Goal: Ask a question: Seek information or help from site administrators or community

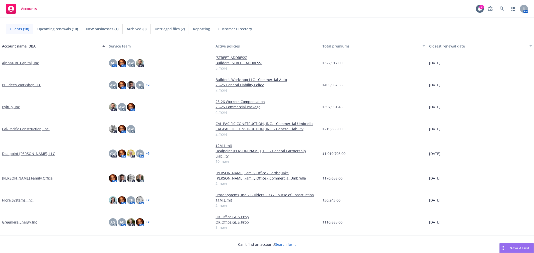
click at [513, 249] on span "Nova Assist" at bounding box center [520, 248] width 20 height 4
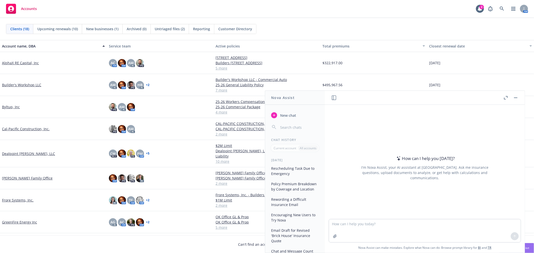
click at [516, 97] on button "button" at bounding box center [515, 98] width 6 height 6
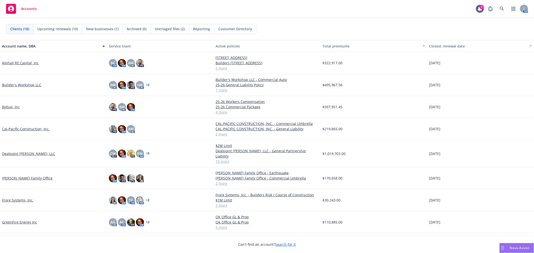
click at [14, 220] on link "GreenFire Energy Inc" at bounding box center [19, 222] width 35 height 5
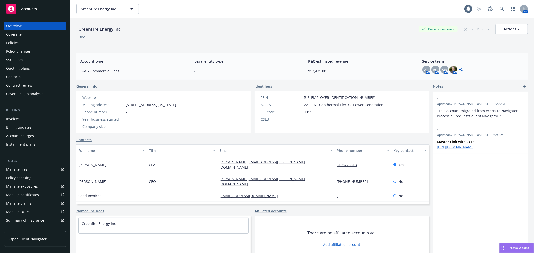
click at [510, 248] on span "Nova Assist" at bounding box center [520, 248] width 20 height 4
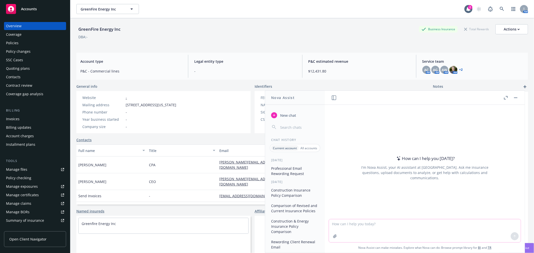
click at [361, 226] on textarea at bounding box center [425, 230] width 192 height 23
paste textarea "Writing Company: Benchmark Specialty Insurance Company"
click at [386, 223] on textarea "Hi Nova, what is the AM Best sizer and strength rating for Writing Company: Ben…" at bounding box center [425, 231] width 192 height 24
drag, startPoint x: 452, startPoint y: 223, endPoint x: 423, endPoint y: 222, distance: 29.5
click at [423, 222] on textarea "Hi Nova, what is the AM Best size and strength rating for Writing Company: Benc…" at bounding box center [425, 231] width 192 height 24
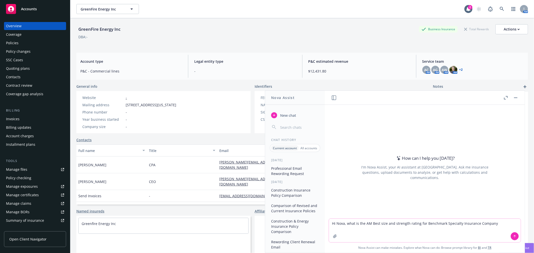
type textarea "Hi Nova, what is the AM Best size and strength rating for Benchmark Specialty I…"
click at [513, 236] on icon at bounding box center [515, 237] width 4 height 4
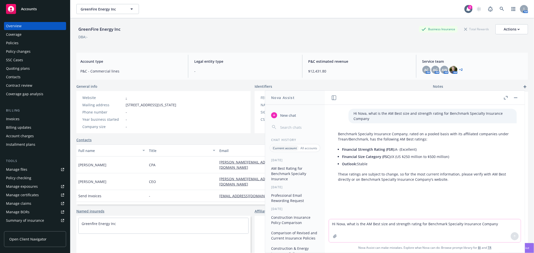
drag, startPoint x: 395, startPoint y: 150, endPoint x: 417, endPoint y: 150, distance: 22.0
click at [417, 150] on li "Financial Strength Rating (FSR): A- (Excellent)" at bounding box center [427, 149] width 170 height 7
copy li "A- (Excellent)"
drag, startPoint x: 392, startPoint y: 156, endPoint x: 394, endPoint y: 156, distance: 2.8
click at [394, 156] on li "Financial Size Category (FSC): IX (US $250 million to $500 million)" at bounding box center [427, 156] width 170 height 7
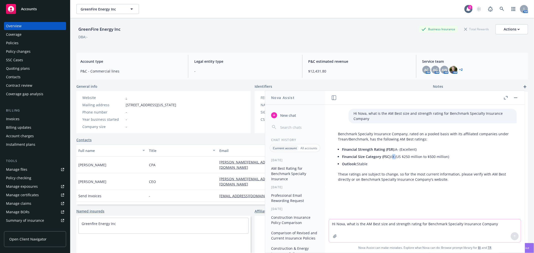
copy li "IX"
